Goal: Task Accomplishment & Management: Use online tool/utility

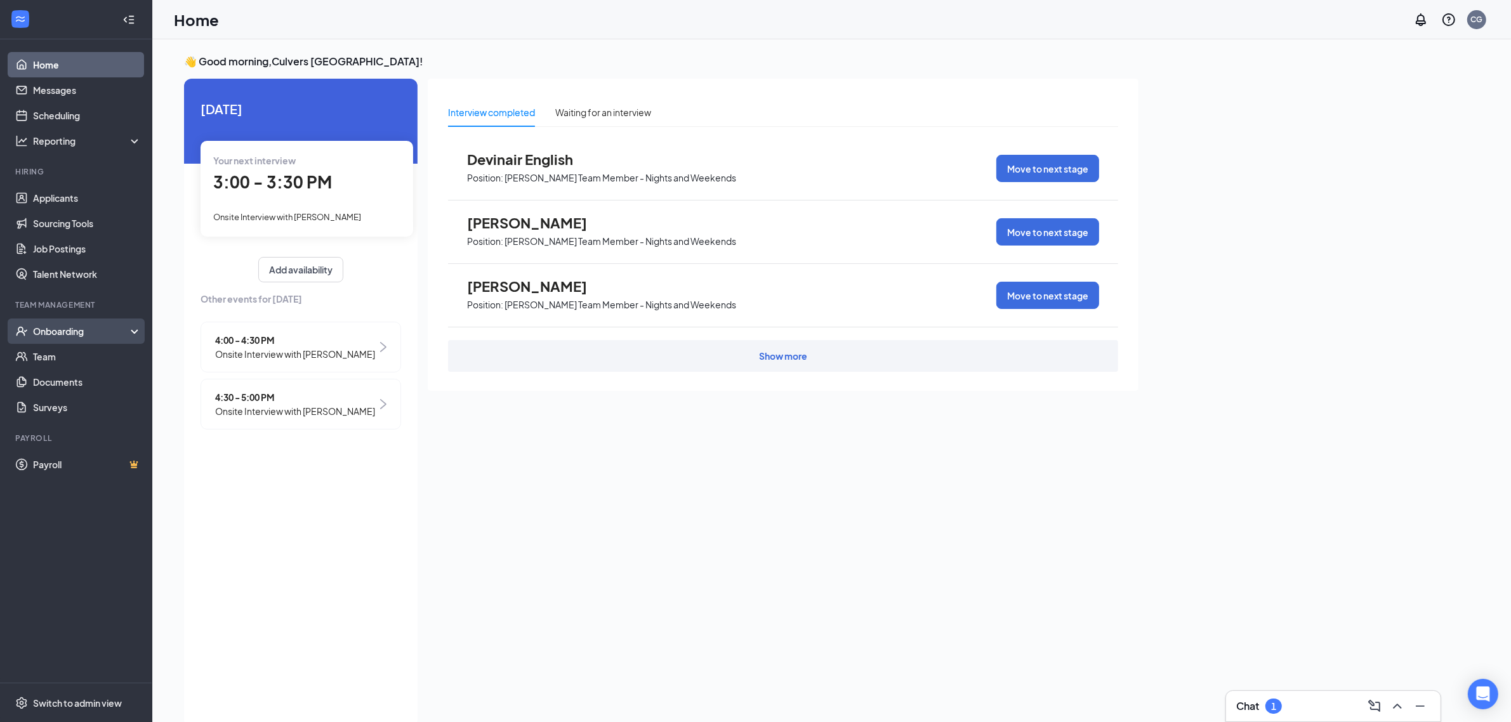
click at [73, 335] on div "Onboarding" at bounding box center [82, 331] width 98 height 13
click at [67, 359] on link "Overview" at bounding box center [87, 356] width 108 height 25
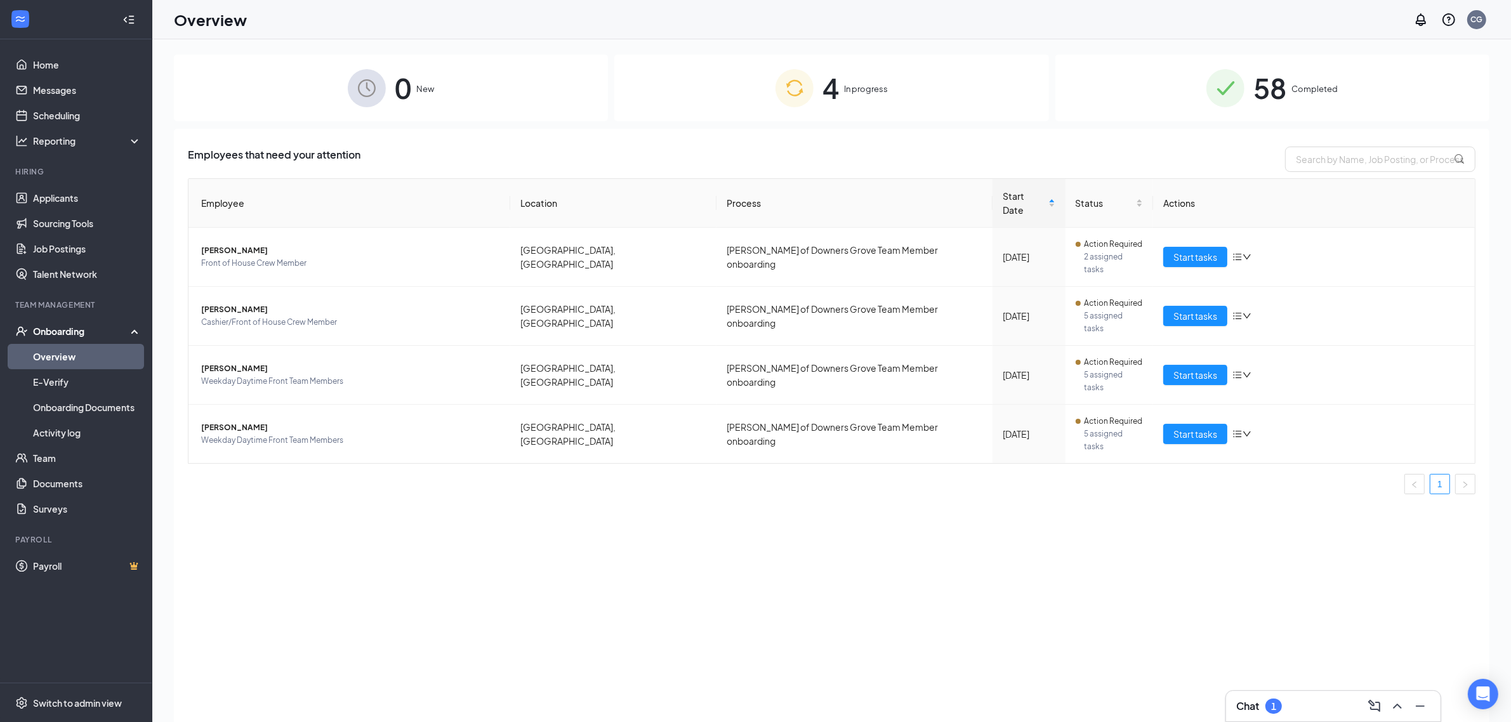
click at [1259, 100] on span "58" at bounding box center [1269, 88] width 33 height 44
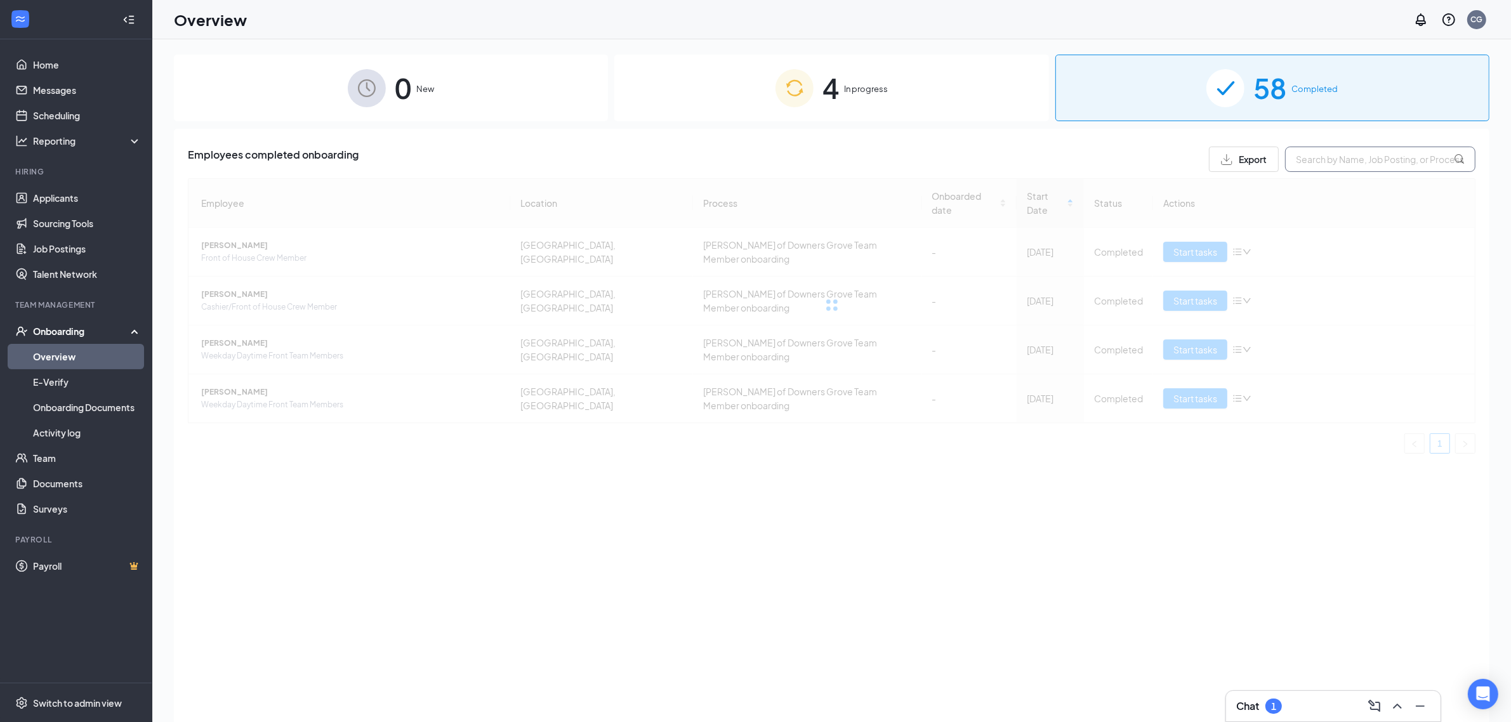
click at [1329, 159] on input "text" at bounding box center [1380, 159] width 190 height 25
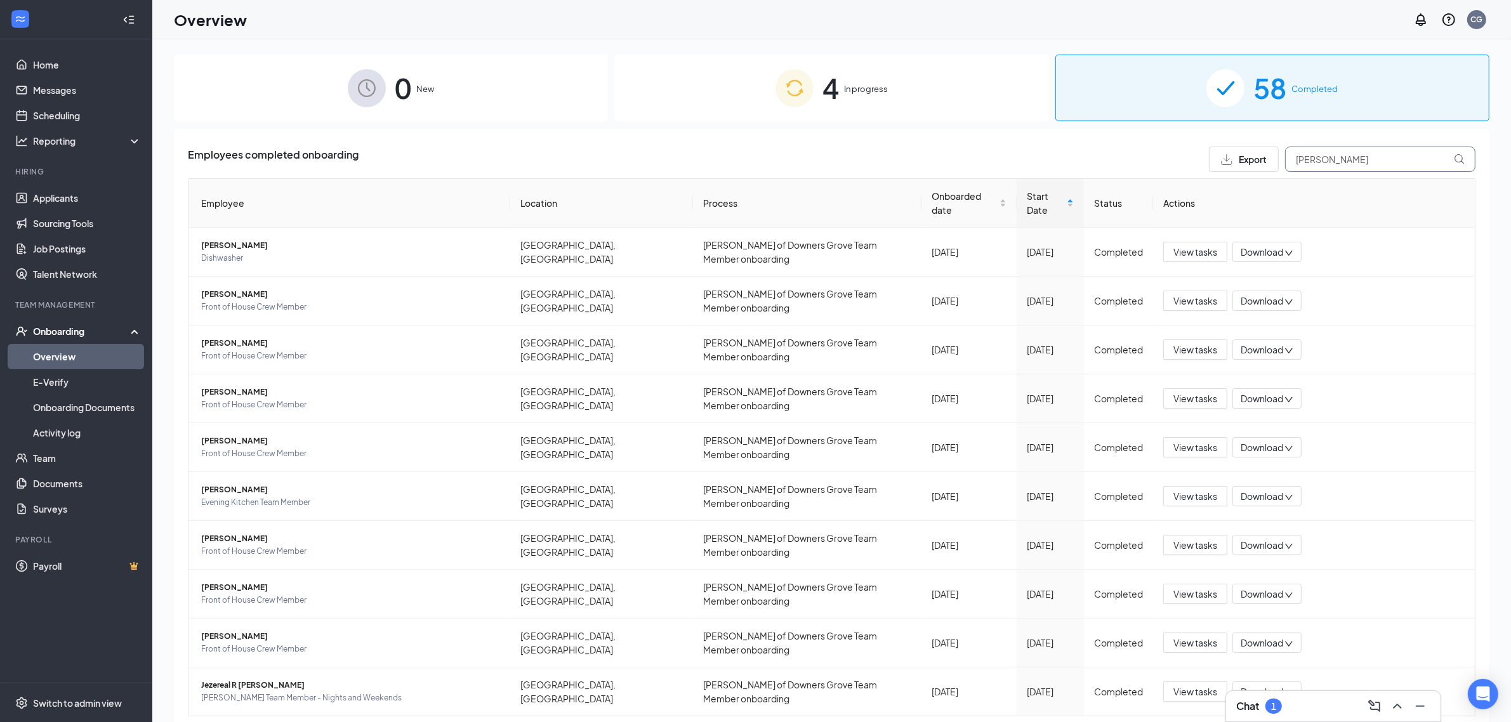
type input "[PERSON_NAME]"
